Goal: Transaction & Acquisition: Purchase product/service

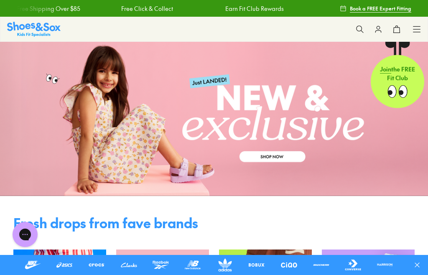
click at [419, 28] on icon at bounding box center [416, 29] width 8 height 8
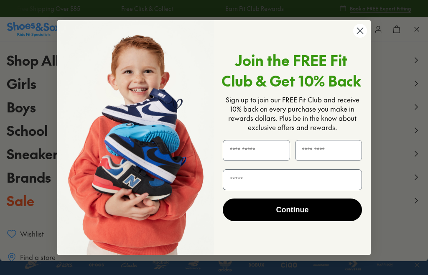
click at [365, 37] on icon "Close dialog" at bounding box center [359, 30] width 15 height 15
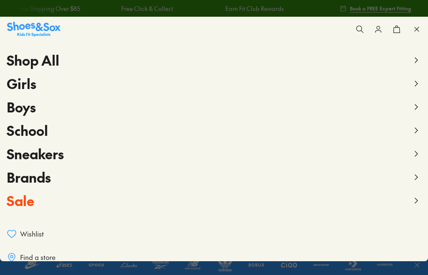
click at [416, 86] on icon at bounding box center [416, 84] width 10 height 10
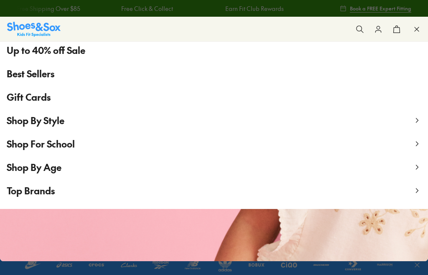
scroll to position [89, 0]
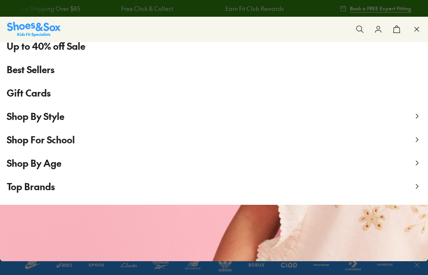
click at [33, 118] on span "Shop By Style" at bounding box center [36, 116] width 58 height 13
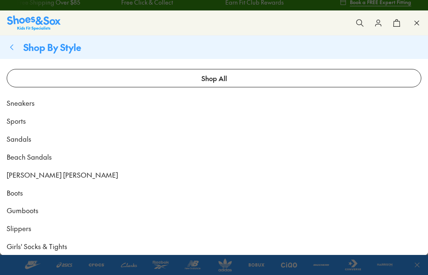
scroll to position [8, 0]
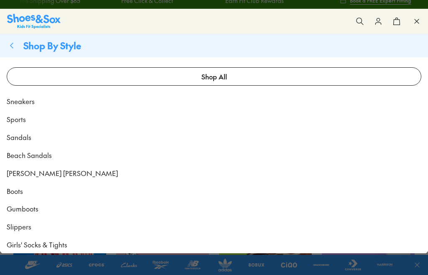
click at [15, 134] on span "Sandals" at bounding box center [19, 137] width 25 height 10
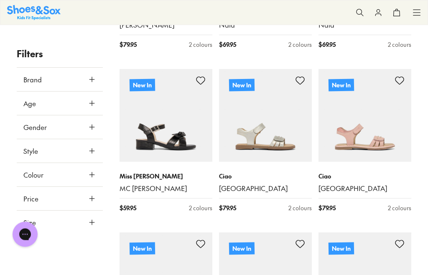
scroll to position [1431, 0]
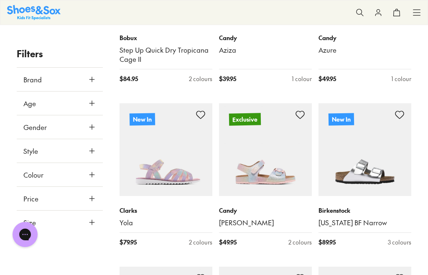
scroll to position [4222, 0]
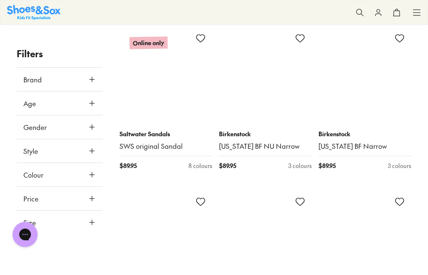
scroll to position [6752, 0]
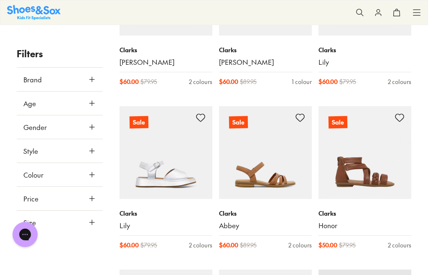
scroll to position [9957, 0]
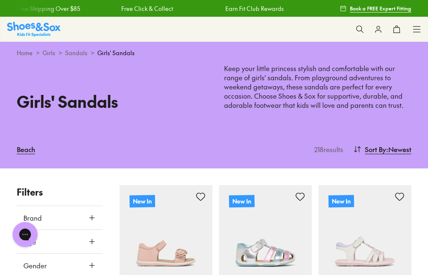
click at [415, 33] on icon at bounding box center [416, 29] width 8 height 8
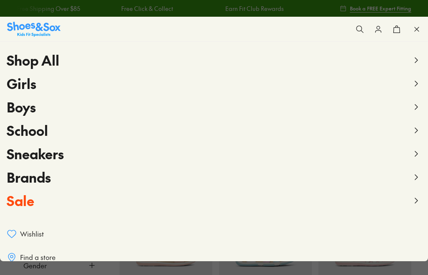
click at [25, 84] on span "Girls" at bounding box center [22, 83] width 30 height 19
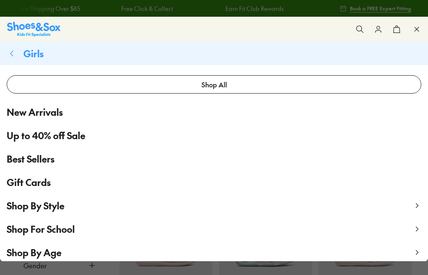
click at [62, 208] on span "Shop By Style" at bounding box center [36, 205] width 58 height 13
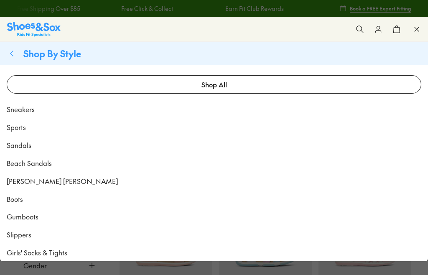
click at [33, 170] on link "Beach Sandals" at bounding box center [214, 163] width 428 height 18
click at [34, 164] on span "Beach Sandals" at bounding box center [29, 163] width 45 height 10
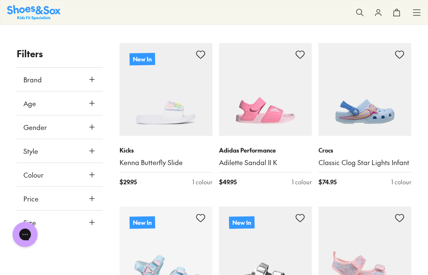
scroll to position [617, 0]
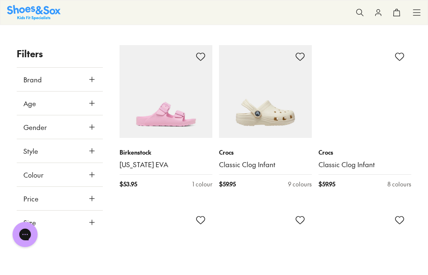
scroll to position [1757, 0]
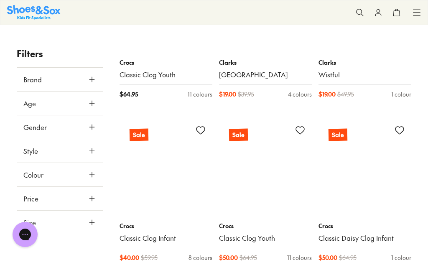
scroll to position [4478, 0]
